Goal: Navigation & Orientation: Find specific page/section

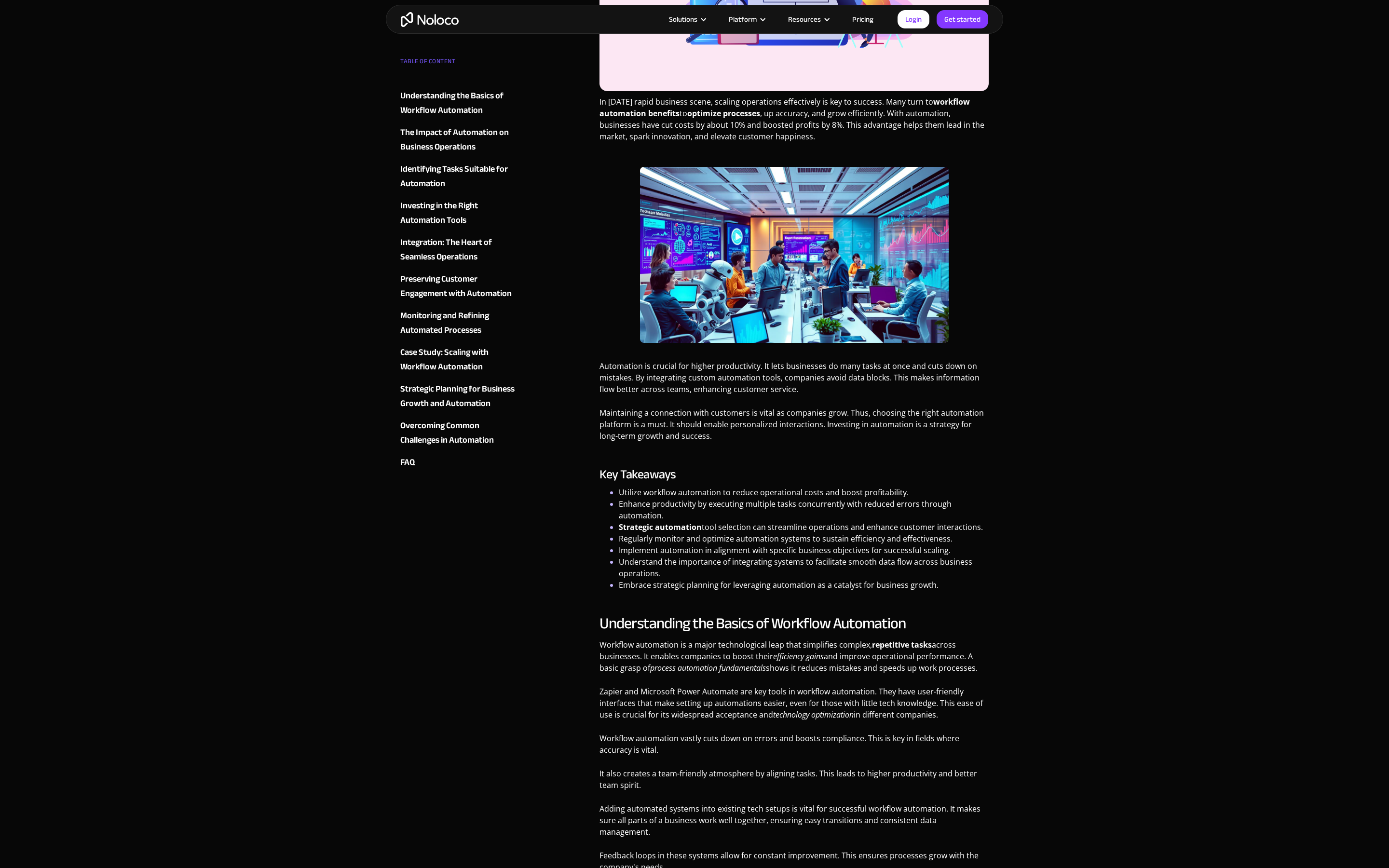
scroll to position [411, 0]
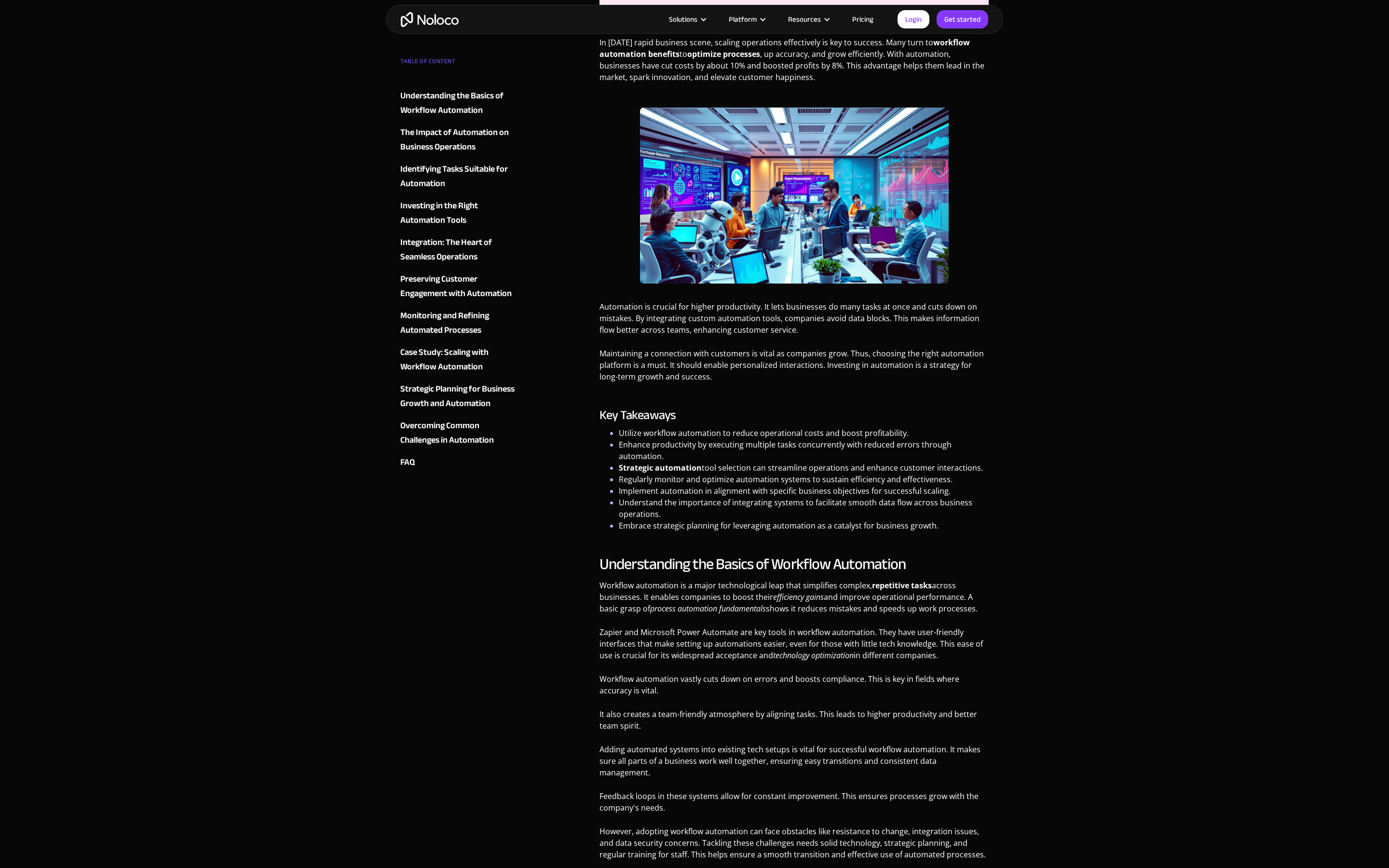
click at [428, 19] on img "home" at bounding box center [429, 19] width 58 height 15
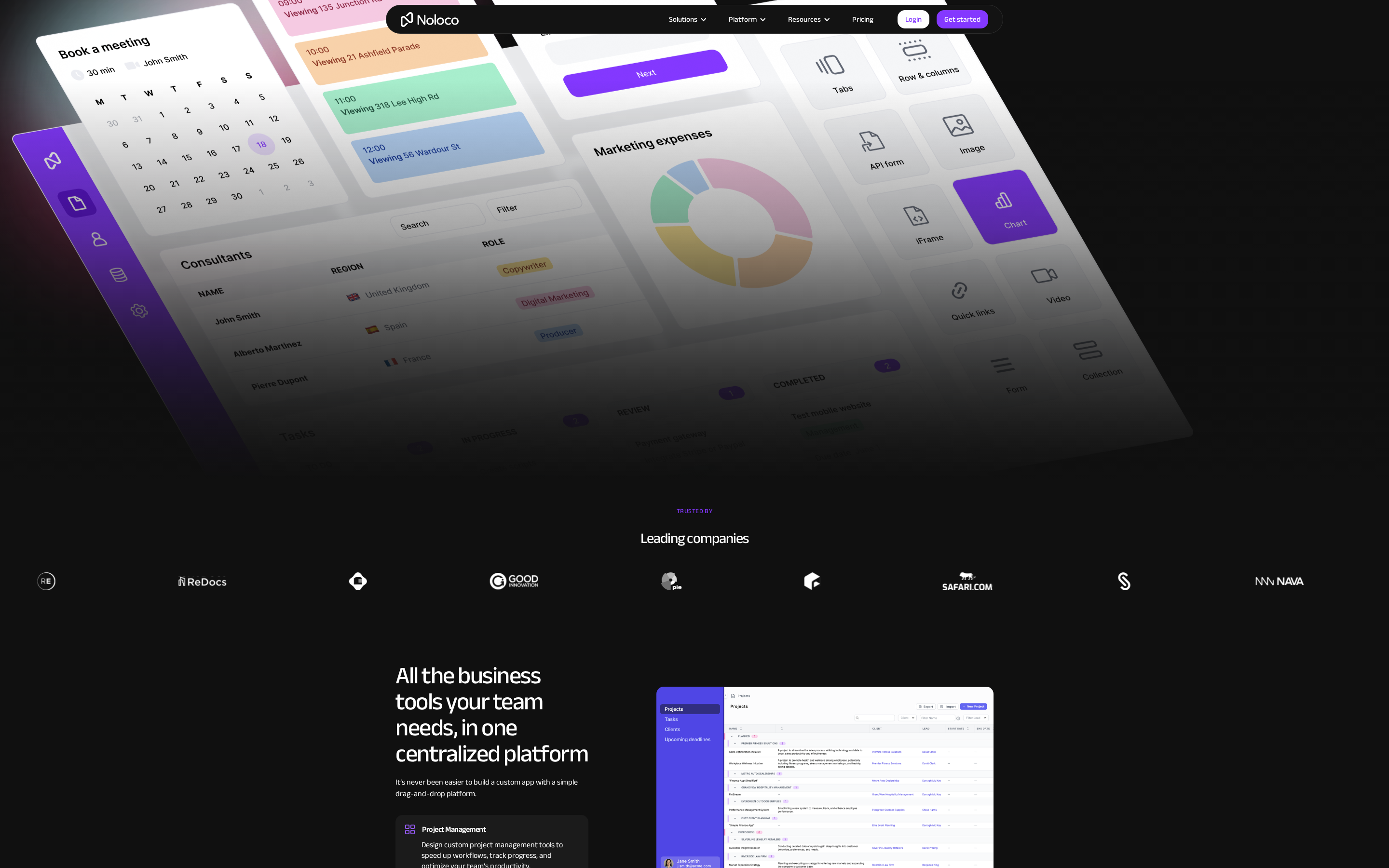
scroll to position [592, 0]
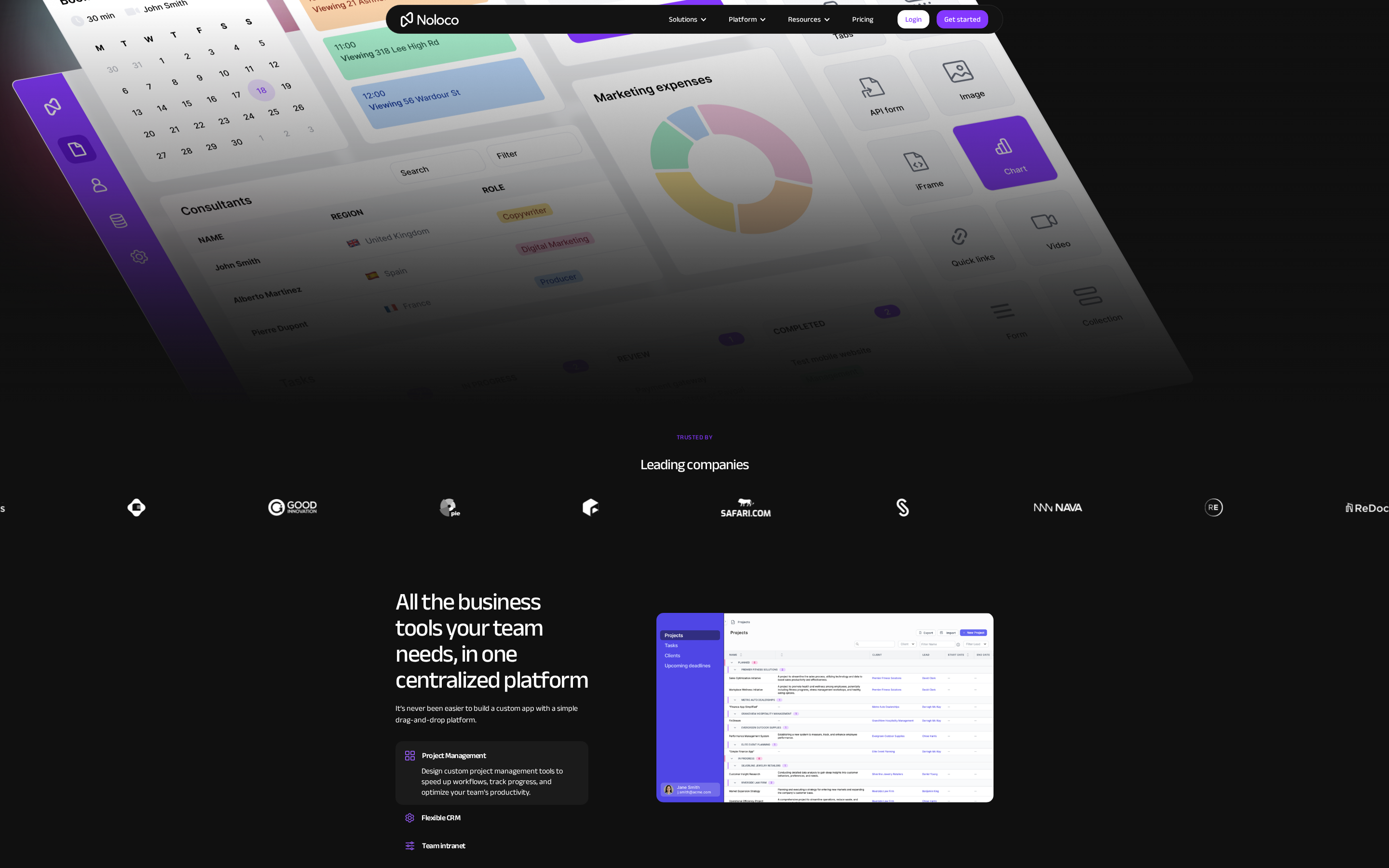
click at [863, 20] on link "Pricing" at bounding box center [863, 19] width 45 height 12
